Goal: Task Accomplishment & Management: Complete application form

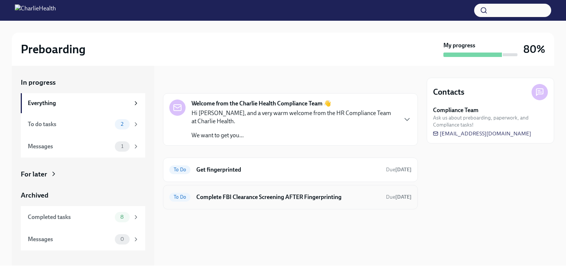
click at [274, 197] on h6 "Complete FBI Clearance Screening AFTER Fingerprinting" at bounding box center [288, 197] width 184 height 8
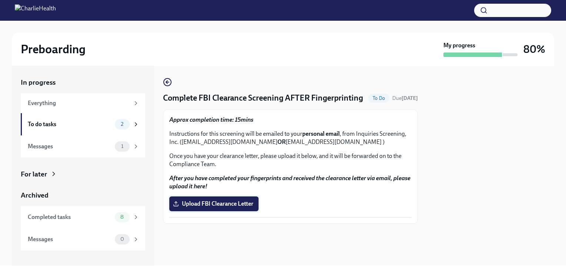
click at [234, 207] on label "Upload FBI Clearance Letter" at bounding box center [213, 204] width 89 height 15
click at [0, 0] on input "Upload FBI Clearance Letter" at bounding box center [0, 0] width 0 height 0
click at [113, 121] on div "To do tasks 1" at bounding box center [83, 124] width 111 height 10
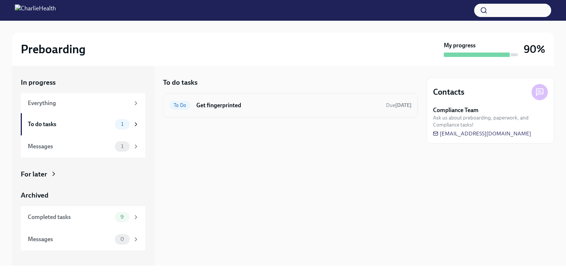
click at [199, 109] on h6 "Get fingerprinted" at bounding box center [288, 105] width 184 height 8
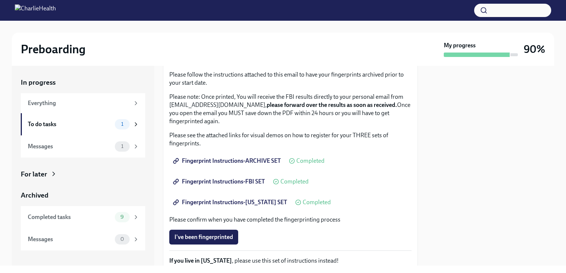
scroll to position [80, 0]
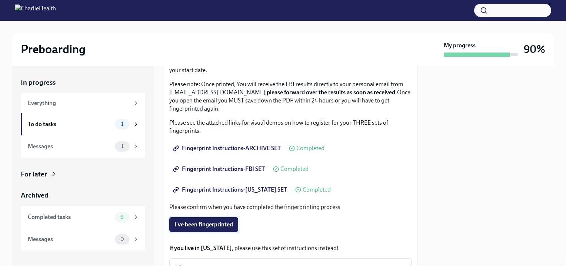
click at [218, 223] on span "I've been fingerprinted" at bounding box center [203, 224] width 59 height 7
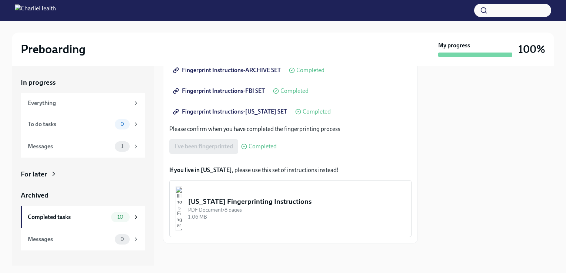
scroll to position [159, 0]
